Goal: Task Accomplishment & Management: Use online tool/utility

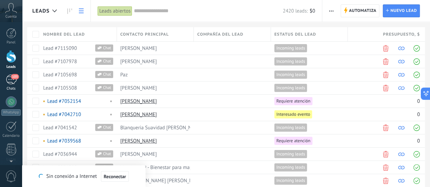
click at [9, 79] on div "103" at bounding box center [11, 80] width 11 height 10
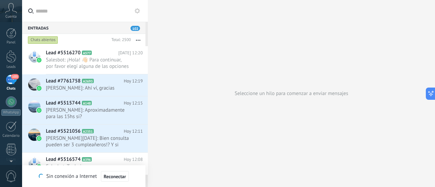
click at [139, 11] on use at bounding box center [137, 10] width 5 height 5
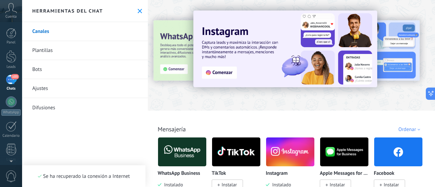
click at [37, 70] on link "Bots" at bounding box center [85, 69] width 126 height 19
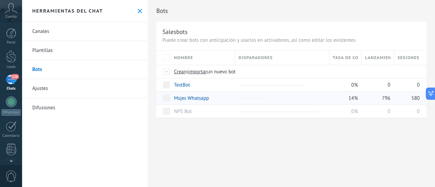
click at [192, 96] on link "Msjes Whatsapp" at bounding box center [191, 98] width 35 height 6
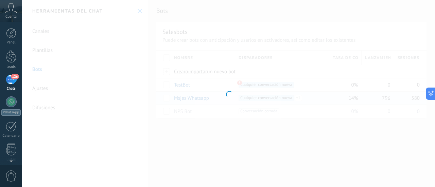
type input "**********"
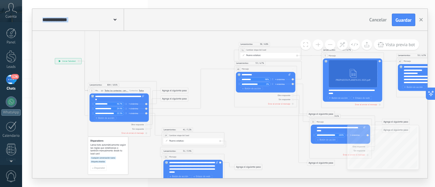
drag, startPoint x: 204, startPoint y: 42, endPoint x: 143, endPoint y: 67, distance: 65.5
click at [143, 67] on icon "1 Mensaje" at bounding box center [401, 61] width 848 height 407
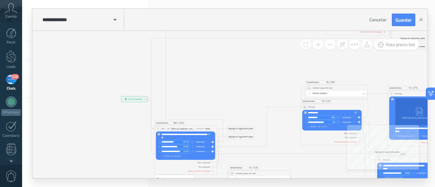
drag, startPoint x: 79, startPoint y: 69, endPoint x: 65, endPoint y: 109, distance: 42.7
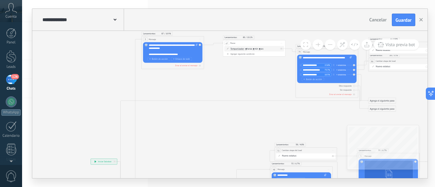
drag, startPoint x: 98, startPoint y: 75, endPoint x: 87, endPoint y: 127, distance: 53.4
click at [87, 127] on icon "1 Mensaje" at bounding box center [437, 161] width 848 height 407
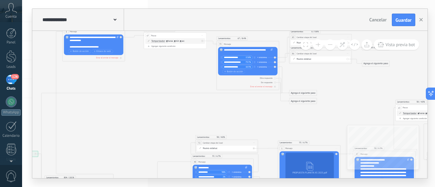
drag, startPoint x: 242, startPoint y: 158, endPoint x: 162, endPoint y: 115, distance: 90.4
click at [162, 115] on icon "1 Mensaje" at bounding box center [357, 153] width 848 height 407
